Goal: Obtain resource: Download file/media

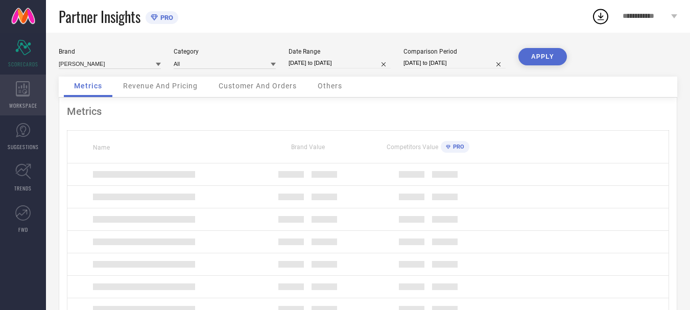
click at [30, 86] on div "WORKSPACE" at bounding box center [23, 95] width 46 height 41
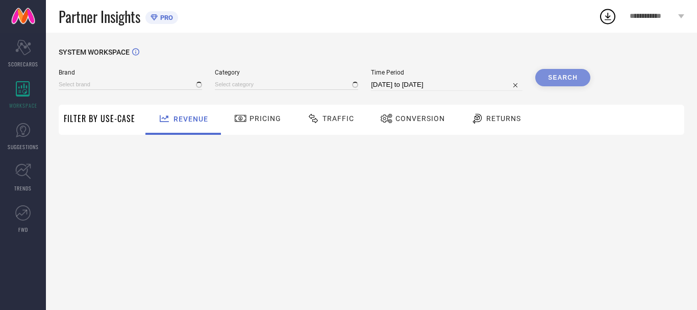
type input "ANUBHUTEE"
type input "All"
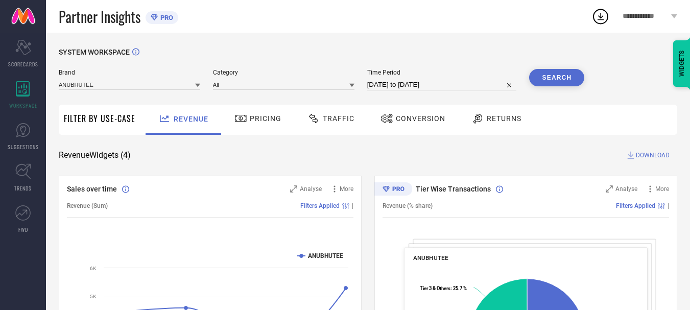
click at [339, 113] on div "Traffic" at bounding box center [331, 118] width 52 height 17
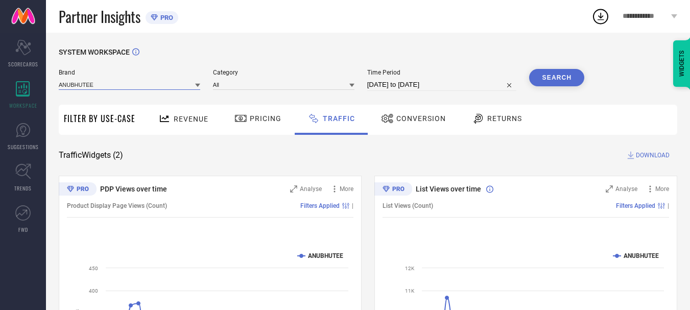
click at [92, 88] on input at bounding box center [129, 84] width 141 height 11
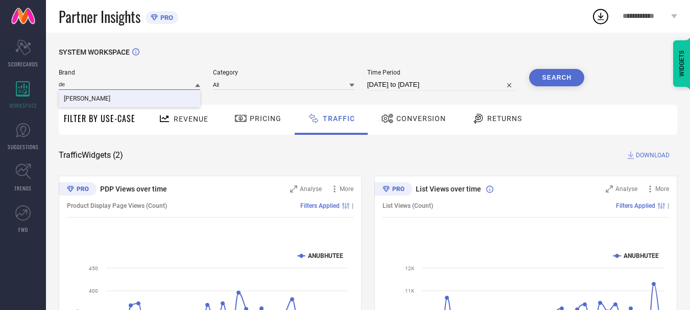
type input "de"
click at [116, 97] on div "[PERSON_NAME]" at bounding box center [129, 98] width 141 height 17
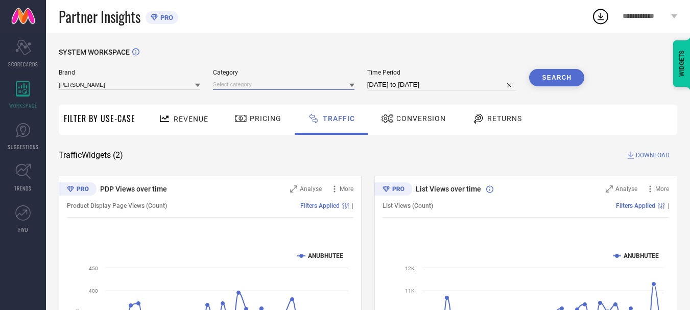
click at [284, 88] on input at bounding box center [283, 84] width 141 height 11
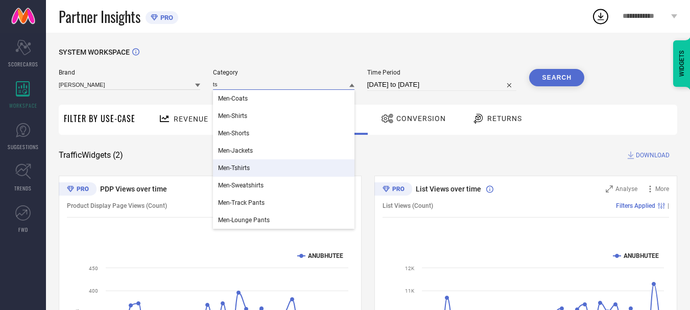
type input "ts"
click at [256, 172] on div "Men-Tshirts" at bounding box center [283, 167] width 141 height 17
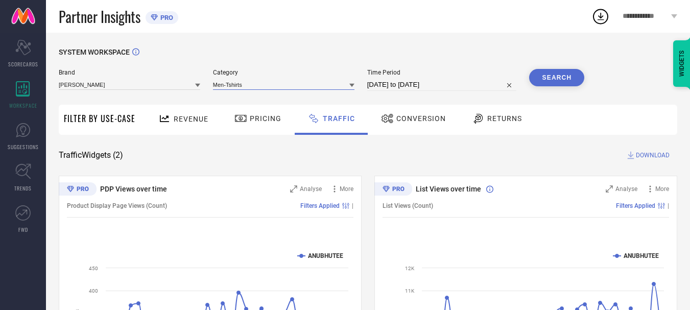
click at [269, 80] on input at bounding box center [283, 84] width 141 height 11
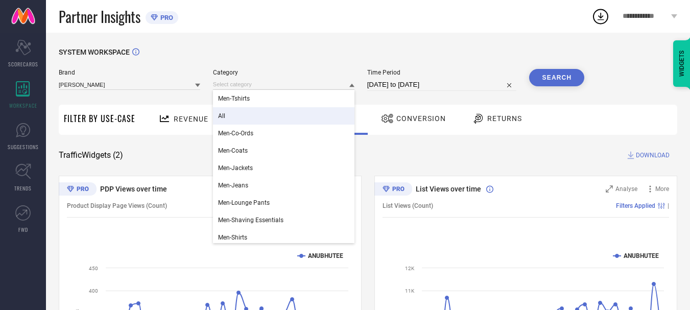
click at [254, 111] on div "All" at bounding box center [283, 115] width 141 height 17
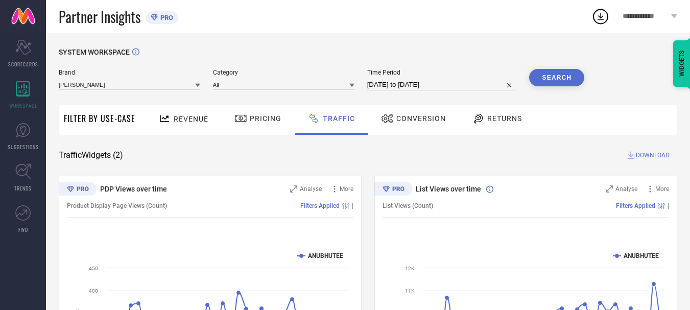
select select "6"
select select "2025"
select select "7"
select select "2025"
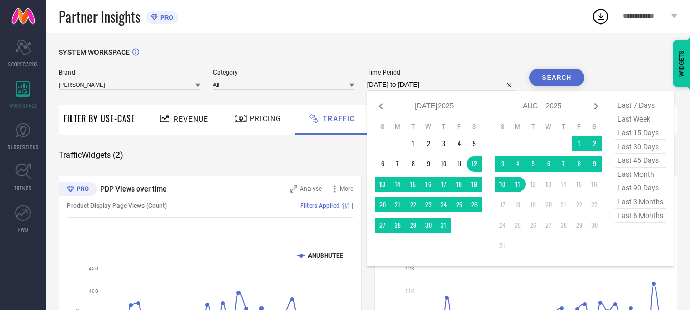
click at [423, 83] on input "[DATE] to [DATE]" at bounding box center [442, 85] width 150 height 12
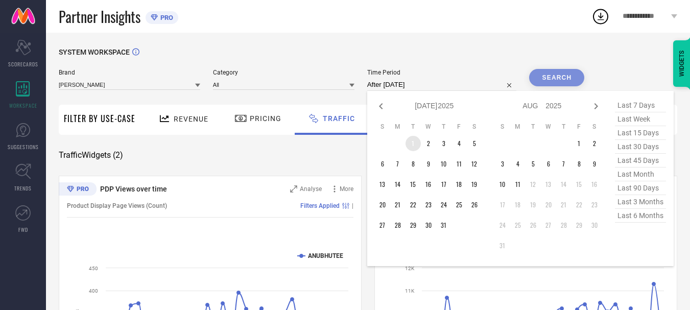
click at [412, 144] on td "1" at bounding box center [412, 143] width 15 height 15
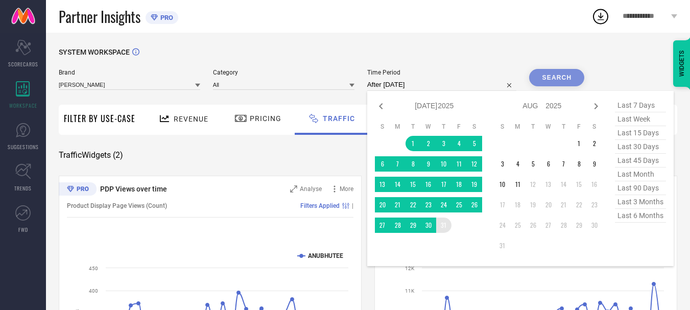
type input "[DATE] to [DATE]"
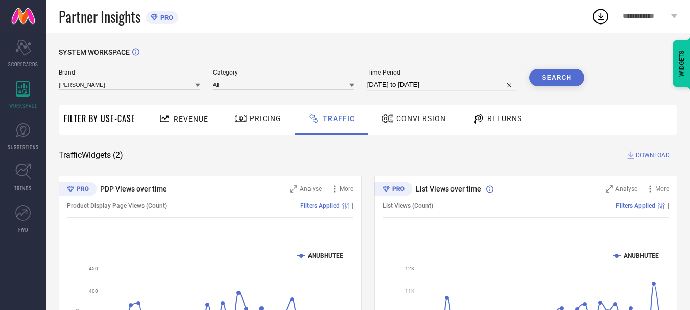
click at [414, 84] on input "[DATE] to [DATE]" at bounding box center [442, 85] width 150 height 12
select select "6"
select select "2025"
select select "7"
select select "2025"
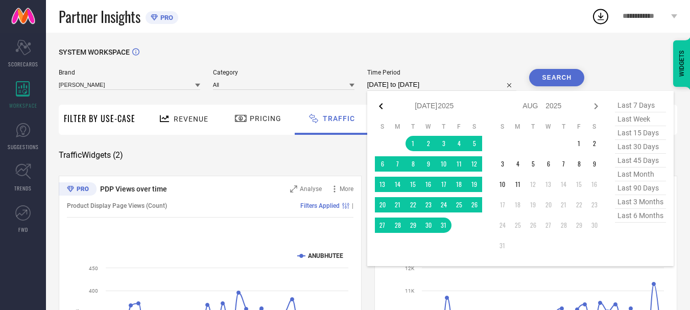
click at [386, 110] on icon at bounding box center [381, 106] width 12 height 12
select select "5"
select select "2025"
select select "6"
select select "2025"
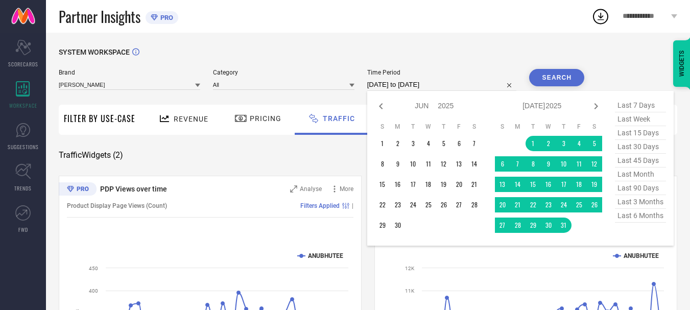
click at [386, 110] on icon at bounding box center [381, 106] width 12 height 12
select select "4"
select select "2025"
select select "5"
select select "2025"
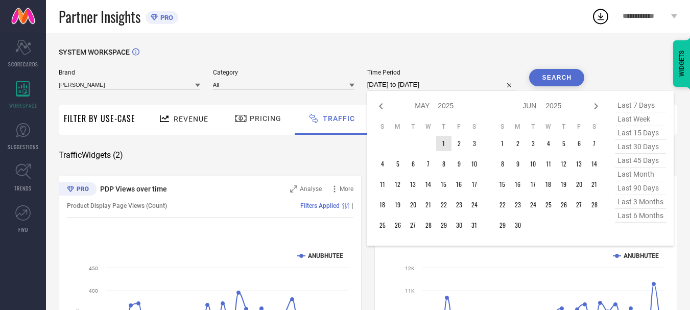
type input "After [DATE]"
click at [447, 144] on td "1" at bounding box center [443, 143] width 15 height 15
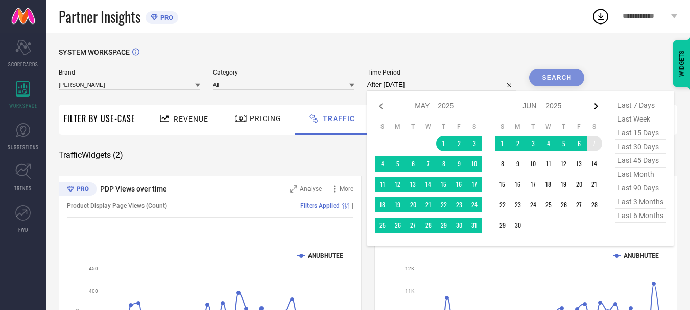
click at [599, 112] on icon at bounding box center [596, 106] width 12 height 12
select select "5"
select select "2025"
select select "6"
select select "2025"
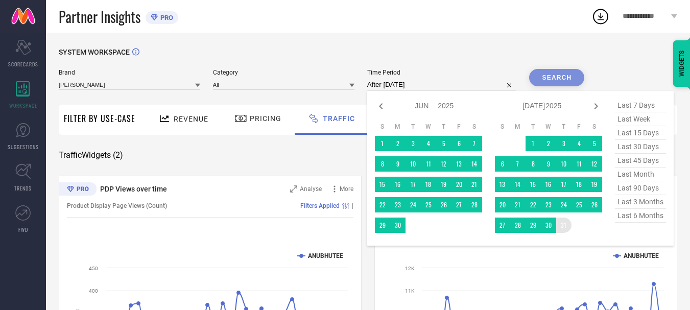
type input "[DATE] to [DATE]"
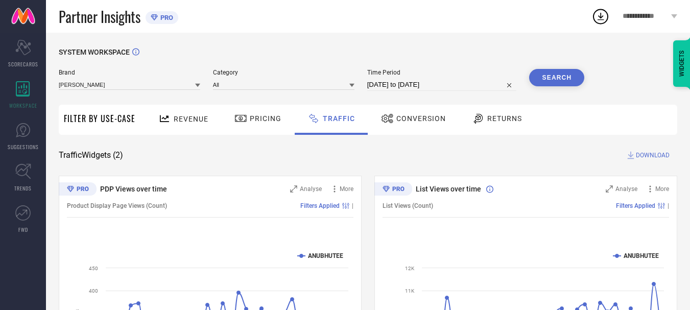
click at [547, 76] on button "Search" at bounding box center [556, 77] width 55 height 17
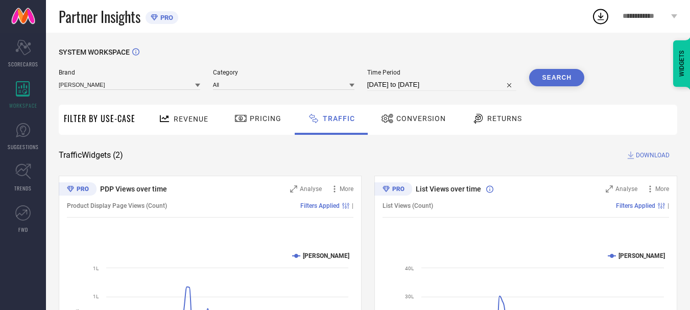
click at [657, 152] on span "DOWNLOAD" at bounding box center [653, 155] width 34 height 10
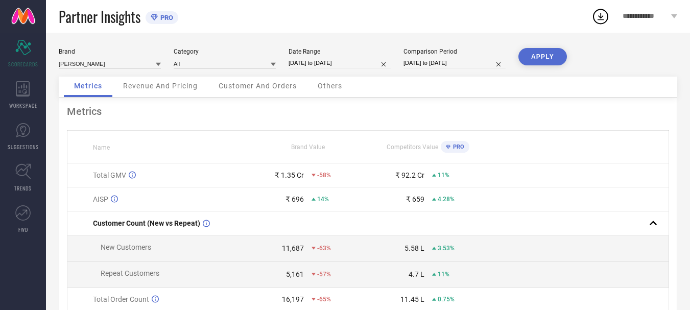
click at [327, 67] on input "[DATE] to [DATE]" at bounding box center [339, 63] width 102 height 11
select select "5"
select select "2025"
select select "6"
select select "2025"
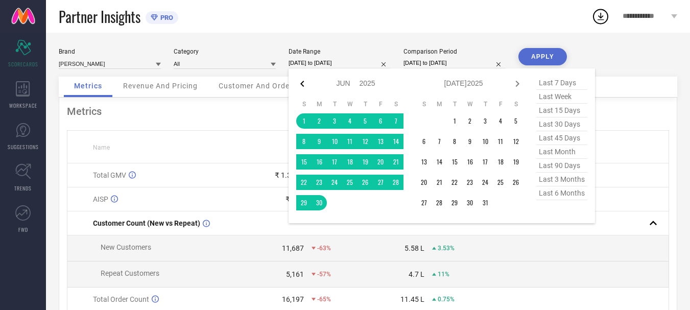
click at [304, 81] on icon at bounding box center [302, 84] width 4 height 6
select select "4"
select select "2025"
select select "5"
select select "2025"
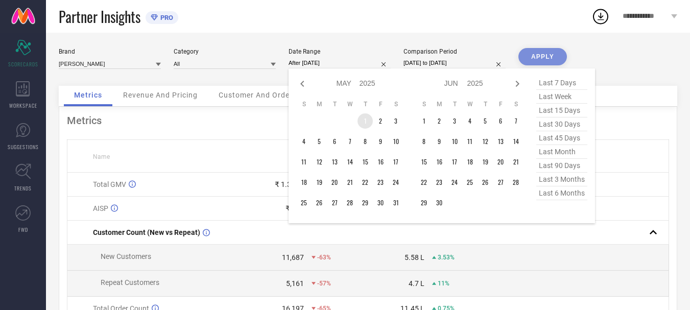
click at [362, 123] on td "1" at bounding box center [364, 120] width 15 height 15
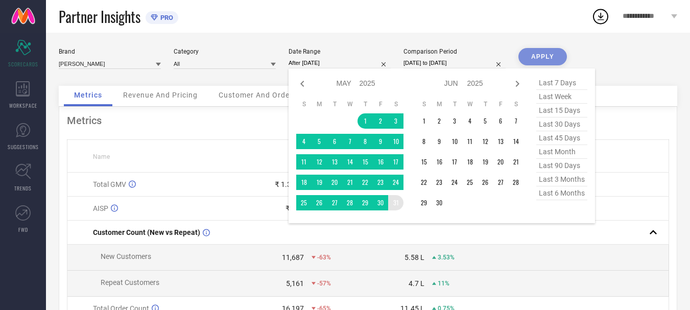
type input "01-05-2025 to 31-05-2025"
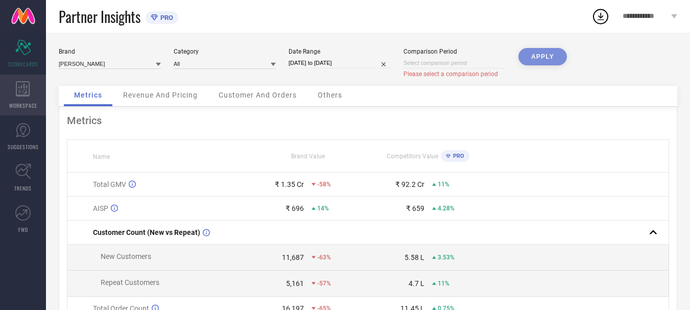
click at [19, 94] on icon at bounding box center [23, 88] width 14 height 15
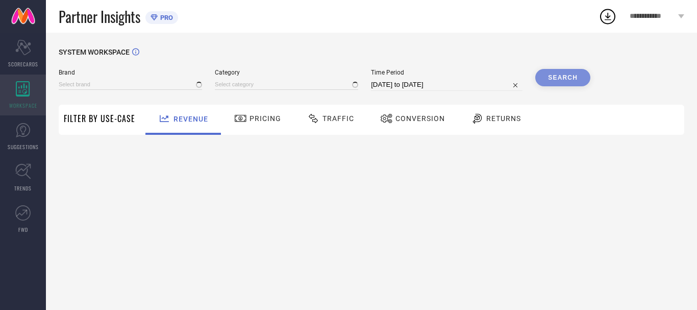
type input "ANUBHUTEE"
type input "All"
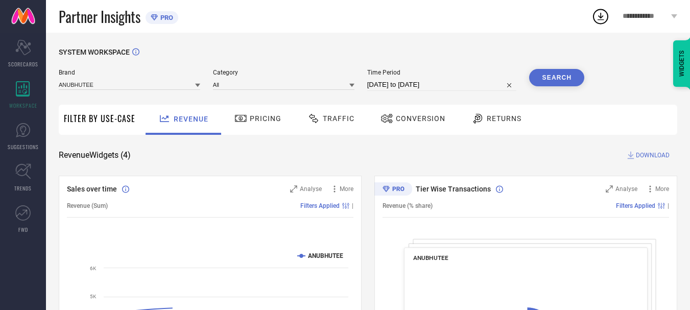
select select "6"
select select "2025"
select select "7"
select select "2025"
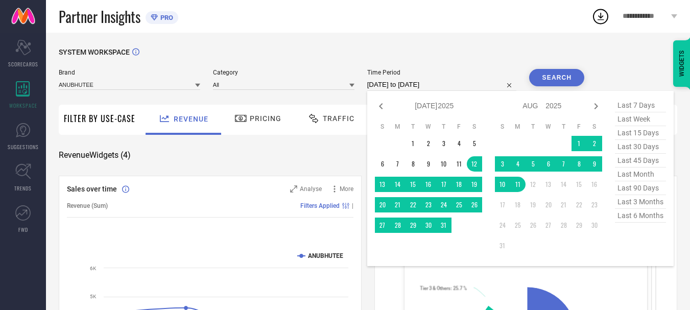
click at [462, 83] on input "[DATE] to [DATE]" at bounding box center [442, 85] width 150 height 12
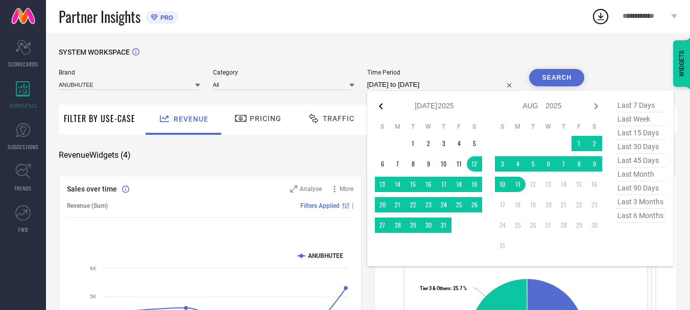
click at [383, 103] on icon at bounding box center [381, 106] width 12 height 12
select select "5"
select select "2025"
select select "6"
select select "2025"
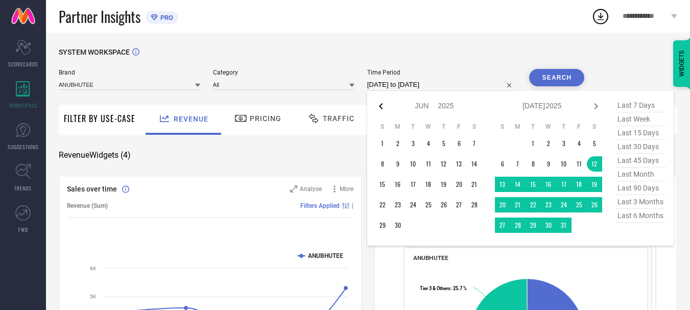
click at [386, 109] on icon at bounding box center [381, 106] width 12 height 12
select select "4"
select select "2025"
select select "5"
select select "2025"
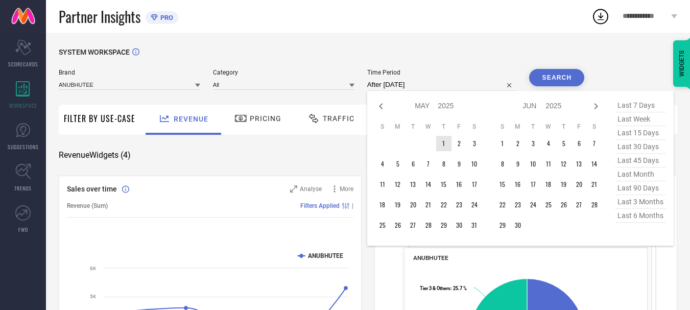
click at [445, 140] on td "1" at bounding box center [443, 143] width 15 height 15
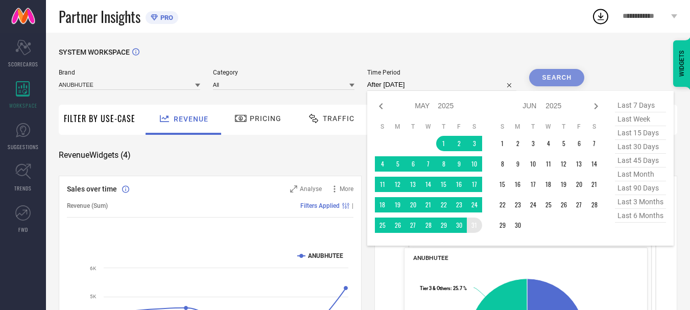
type input "01-05-2025 to 31-05-2025"
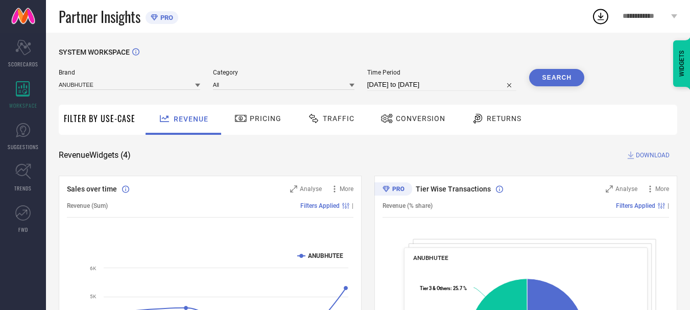
click at [539, 81] on button "Search" at bounding box center [556, 77] width 55 height 17
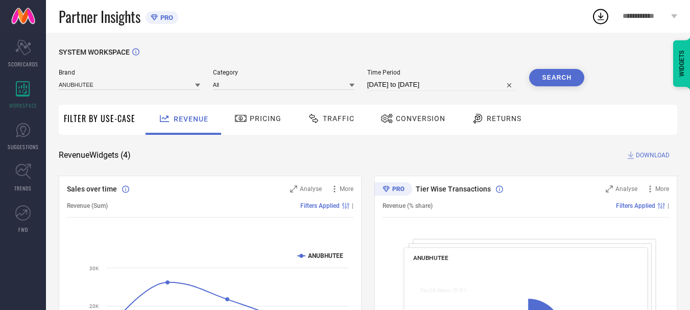
click at [255, 120] on span "Pricing" at bounding box center [266, 118] width 32 height 8
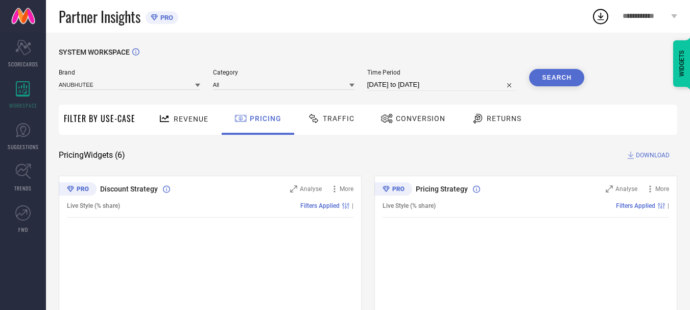
click at [329, 125] on div "Traffic" at bounding box center [331, 118] width 52 height 17
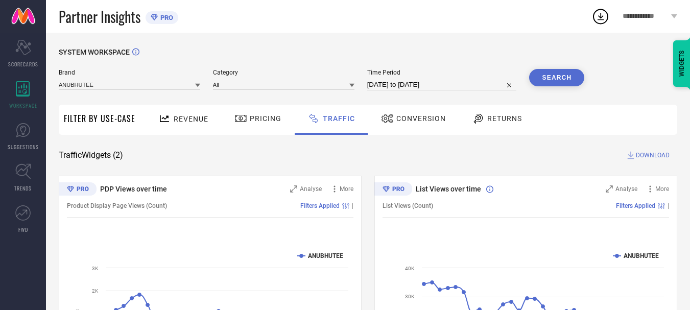
click at [639, 152] on span "DOWNLOAD" at bounding box center [653, 155] width 34 height 10
click at [430, 84] on input "01-05-2025 to 31-05-2025" at bounding box center [442, 85] width 150 height 12
select select "4"
select select "2025"
select select "5"
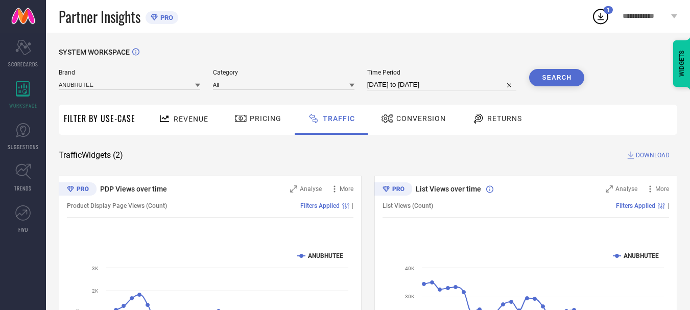
select select "2025"
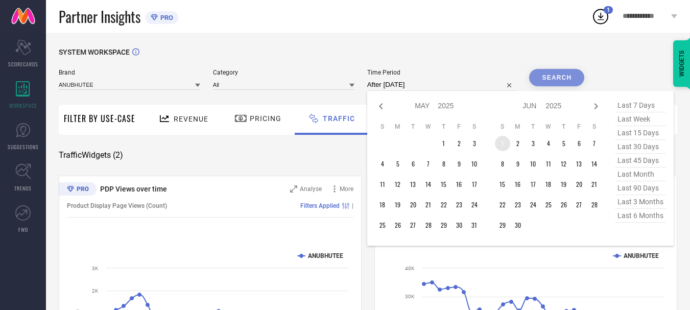
click at [510, 140] on td "1" at bounding box center [502, 143] width 15 height 15
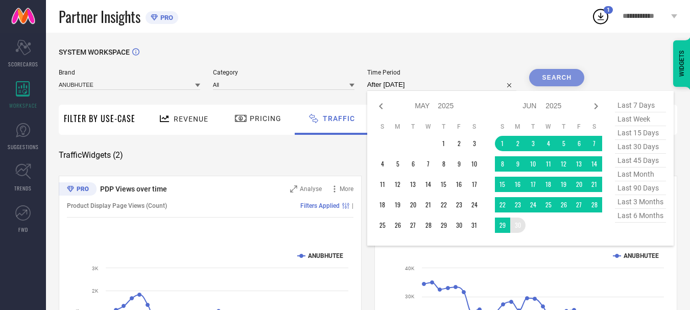
type input "[DATE] to [DATE]"
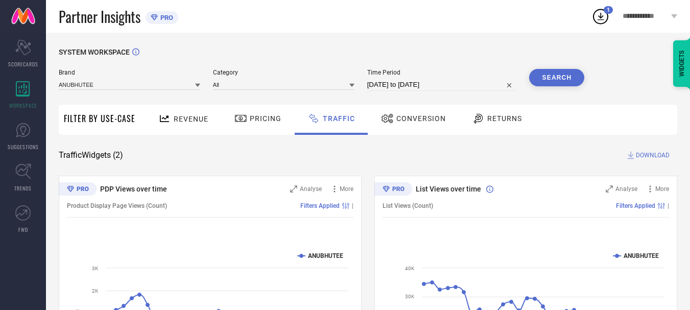
click at [645, 159] on span "DOWNLOAD" at bounding box center [653, 155] width 34 height 10
click at [385, 85] on input "[DATE] to [DATE]" at bounding box center [442, 85] width 150 height 12
select select "5"
select select "2025"
select select "6"
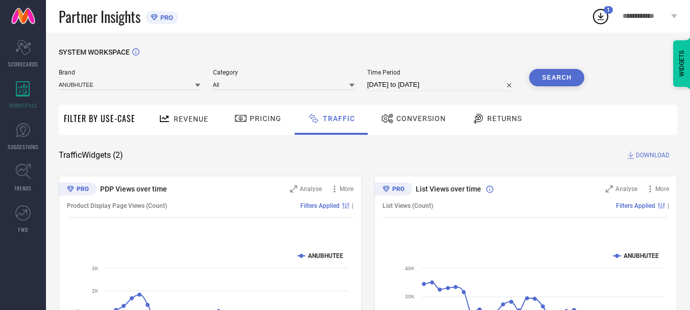
select select "2025"
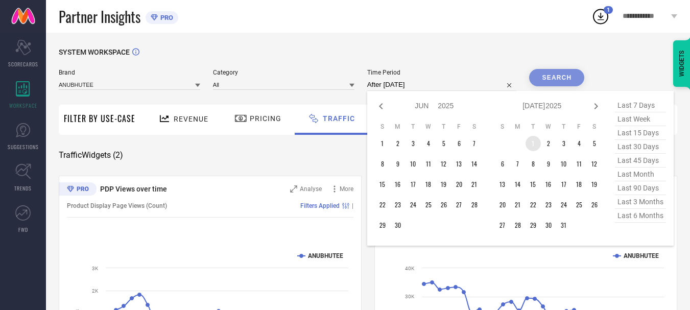
click at [532, 141] on td "1" at bounding box center [532, 143] width 15 height 15
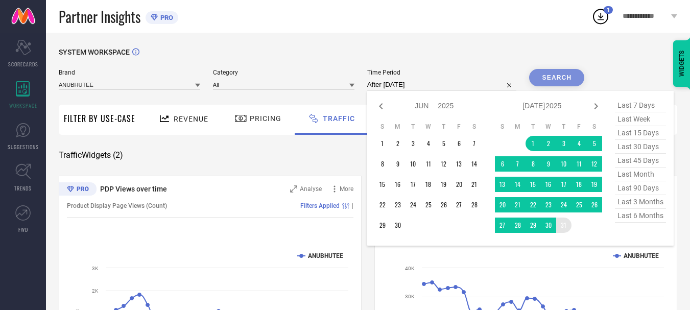
type input "[DATE] to [DATE]"
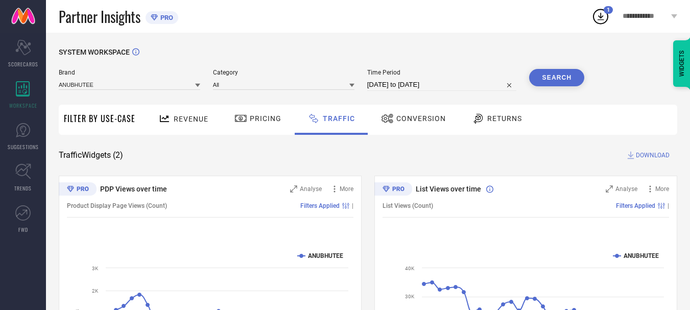
click at [547, 85] on button "Search" at bounding box center [556, 77] width 55 height 17
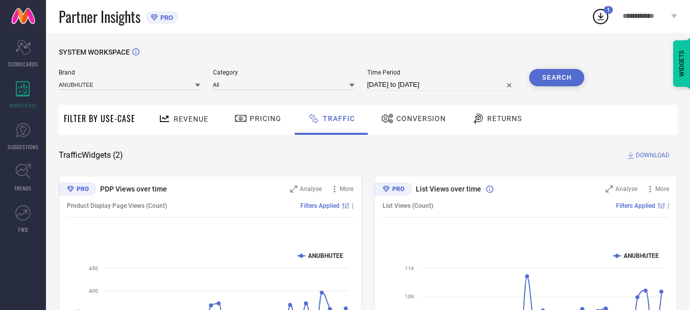
click at [552, 80] on button "Search" at bounding box center [556, 77] width 55 height 17
click at [626, 152] on icon at bounding box center [630, 155] width 10 height 10
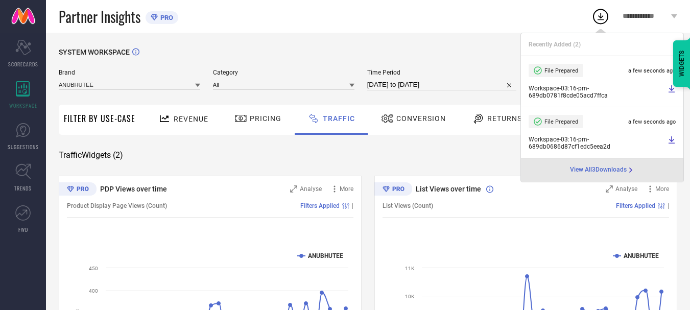
click at [637, 158] on li "File Prepared a few seconds ago Workspace - 03:16-pm - 689db0686d87cf1edc5eea2d" at bounding box center [602, 132] width 162 height 51
click at [602, 15] on icon at bounding box center [600, 16] width 18 height 18
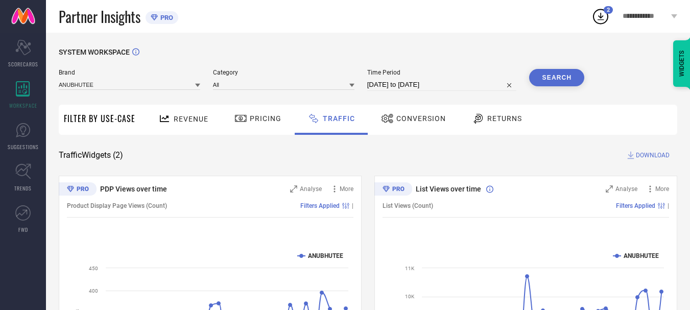
click at [141, 78] on div "Brand ANUBHUTEE" at bounding box center [129, 80] width 141 height 22
click at [141, 81] on input at bounding box center [129, 84] width 141 height 11
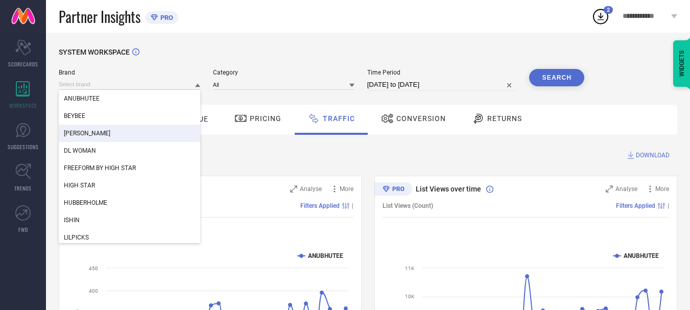
click at [118, 130] on div "[PERSON_NAME]" at bounding box center [129, 133] width 141 height 17
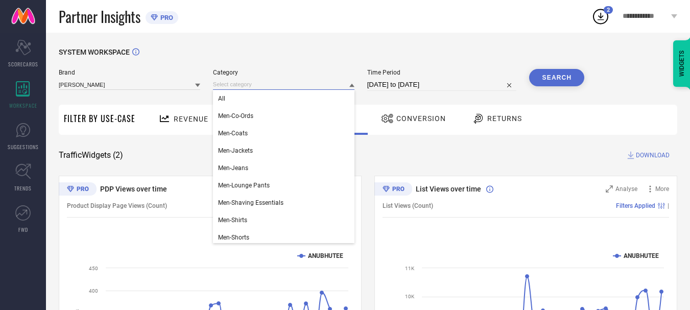
click at [299, 83] on input at bounding box center [283, 84] width 141 height 11
click at [265, 109] on div "Men-Co-Ords" at bounding box center [283, 115] width 141 height 17
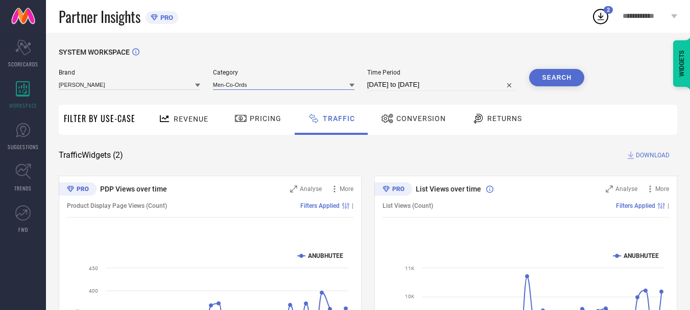
click at [266, 88] on input at bounding box center [283, 84] width 141 height 11
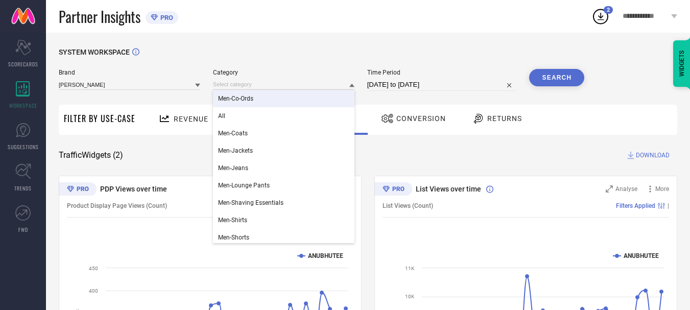
click at [258, 105] on div "Men-Co-Ords" at bounding box center [283, 98] width 141 height 17
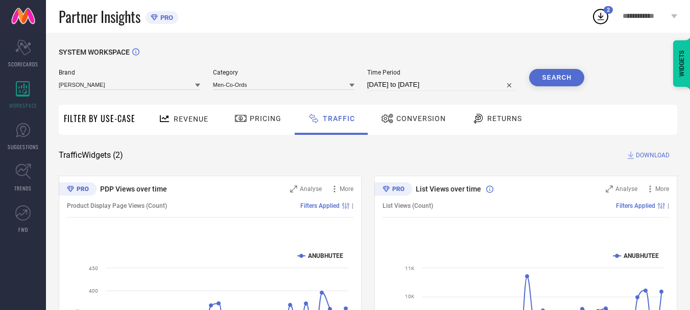
click at [259, 95] on div "Brand DENNIS LINGO Category Men-Co-Ords Time Period 01-07-2025 to 31-07-2025 Se…" at bounding box center [321, 84] width 525 height 31
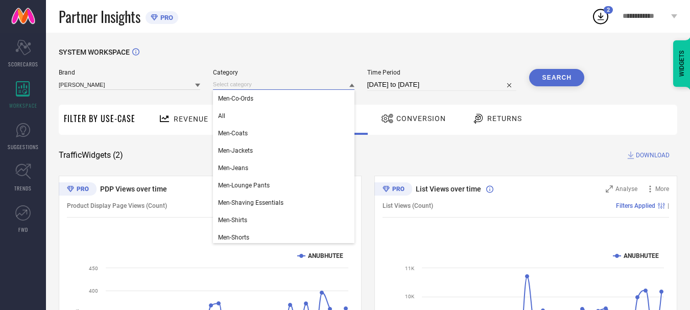
click at [263, 84] on input at bounding box center [283, 84] width 141 height 11
click at [247, 117] on div "All" at bounding box center [283, 115] width 141 height 17
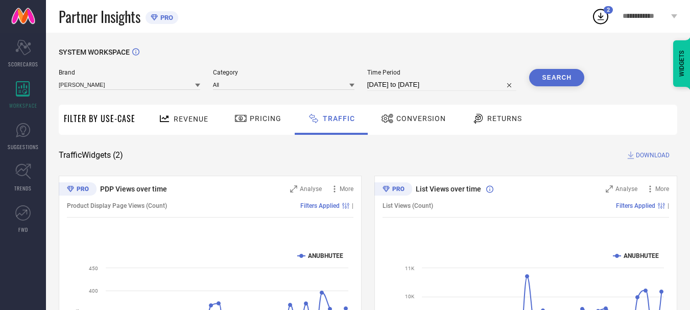
click at [568, 75] on button "Search" at bounding box center [556, 77] width 55 height 17
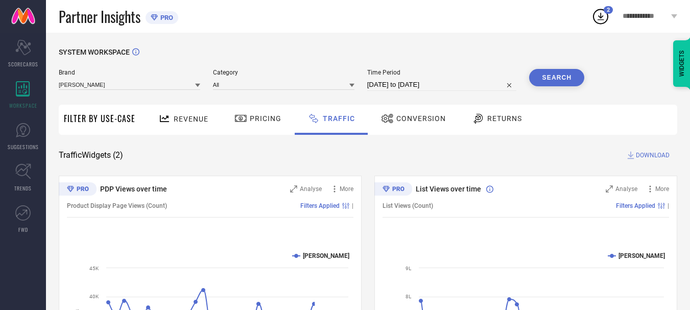
click at [638, 156] on span "DOWNLOAD" at bounding box center [653, 155] width 34 height 10
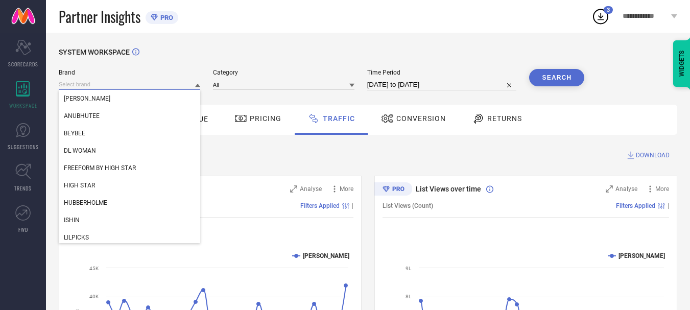
click at [127, 83] on input at bounding box center [129, 84] width 141 height 11
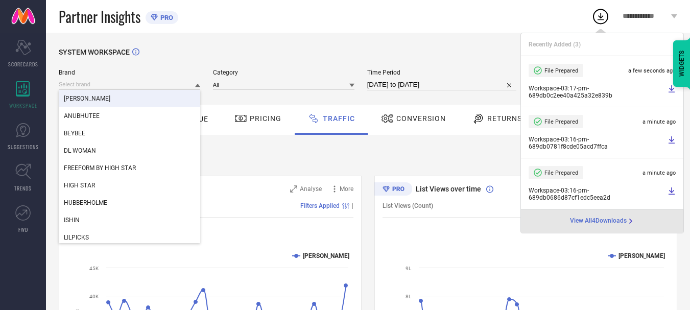
click at [144, 104] on div "[PERSON_NAME]" at bounding box center [129, 98] width 141 height 17
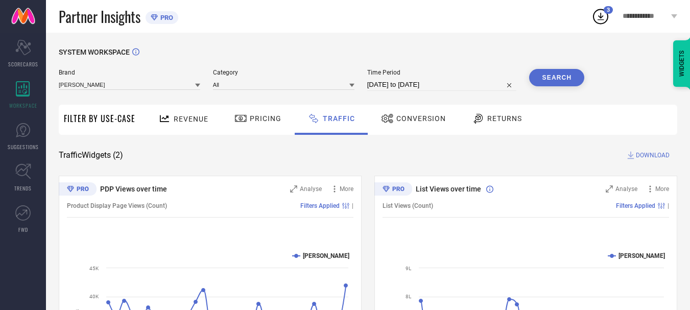
select select "6"
select select "2025"
select select "7"
select select "2025"
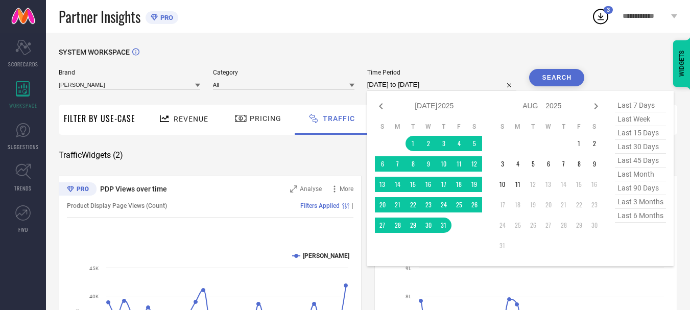
click at [388, 87] on input "[DATE] to [DATE]" at bounding box center [442, 85] width 150 height 12
click at [380, 107] on icon at bounding box center [381, 106] width 12 height 12
select select "5"
select select "2025"
select select "6"
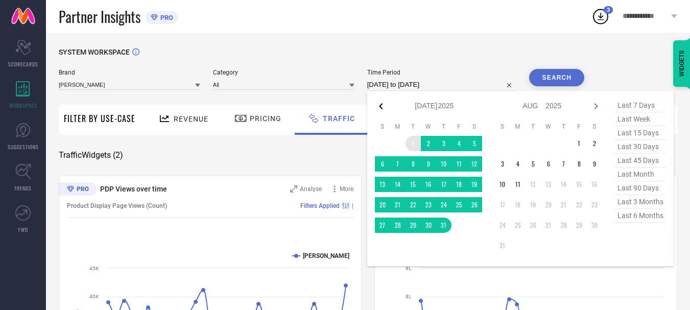
select select "2025"
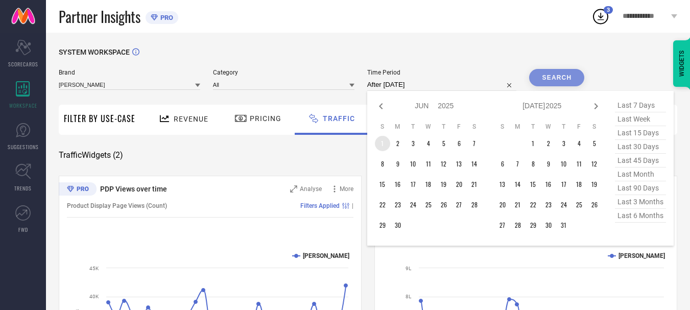
click at [388, 140] on td "1" at bounding box center [382, 143] width 15 height 15
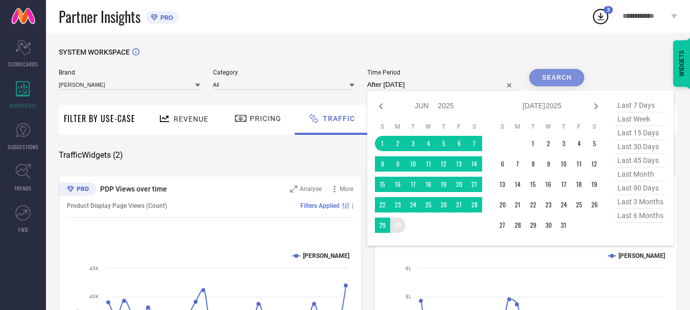
type input "[DATE] to [DATE]"
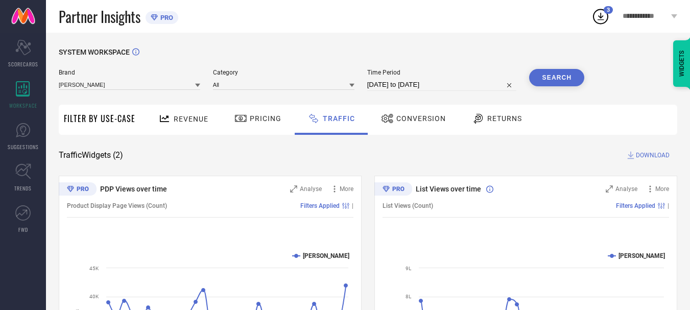
click at [559, 72] on button "Search" at bounding box center [556, 77] width 55 height 17
click at [653, 150] on div "SYSTEM WORKSPACE Brand DENNIS LINGO Category All Time Period 01-06-2025 to 30-0…" at bounding box center [368, 239] width 618 height 383
click at [653, 154] on span "DOWNLOAD" at bounding box center [653, 155] width 34 height 10
select select "5"
select select "2025"
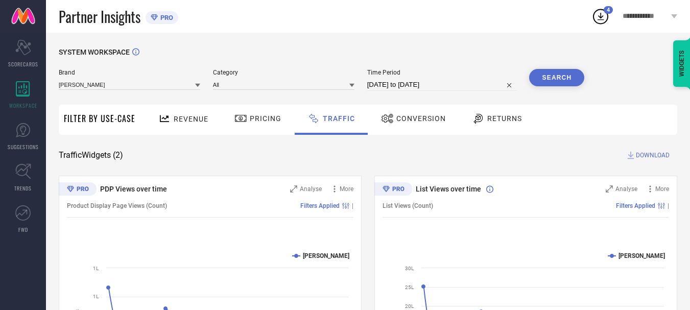
select select "6"
select select "2025"
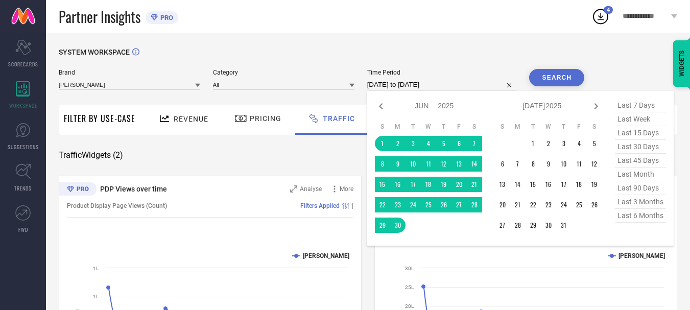
click at [386, 82] on input "[DATE] to [DATE]" at bounding box center [442, 85] width 150 height 12
click at [381, 102] on icon at bounding box center [381, 106] width 12 height 12
select select "4"
select select "2025"
select select "5"
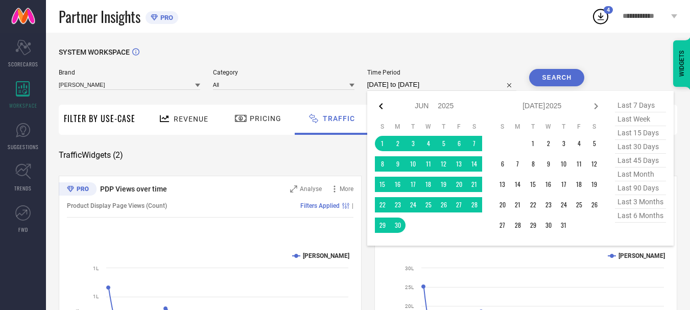
select select "2025"
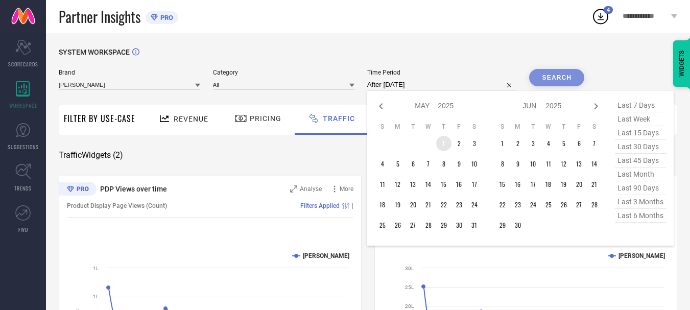
click at [443, 140] on td "1" at bounding box center [443, 143] width 15 height 15
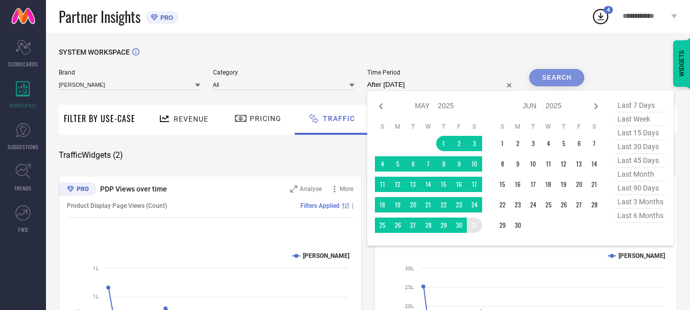
type input "01-05-2025 to 31-05-2025"
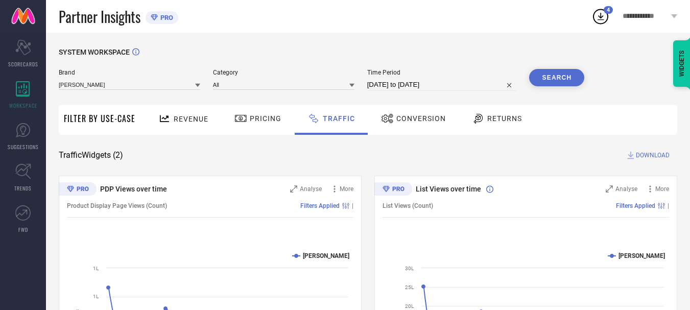
click at [564, 75] on button "Search" at bounding box center [556, 77] width 55 height 17
click at [662, 153] on span "DOWNLOAD" at bounding box center [653, 155] width 34 height 10
click at [649, 151] on span "DOWNLOAD" at bounding box center [653, 155] width 34 height 10
